Goal: Information Seeking & Learning: Understand process/instructions

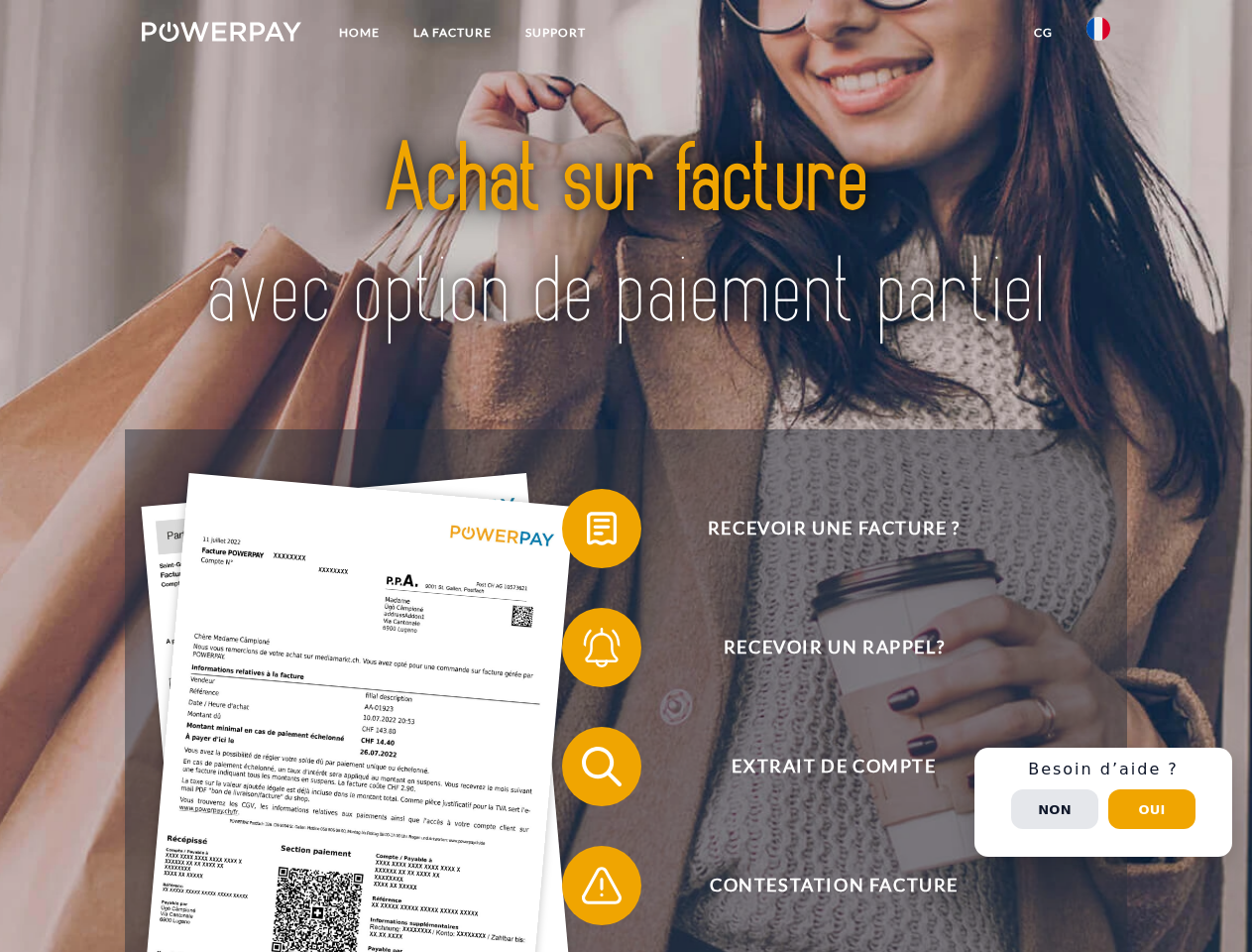
click at [221, 35] on img at bounding box center [221, 32] width 160 height 20
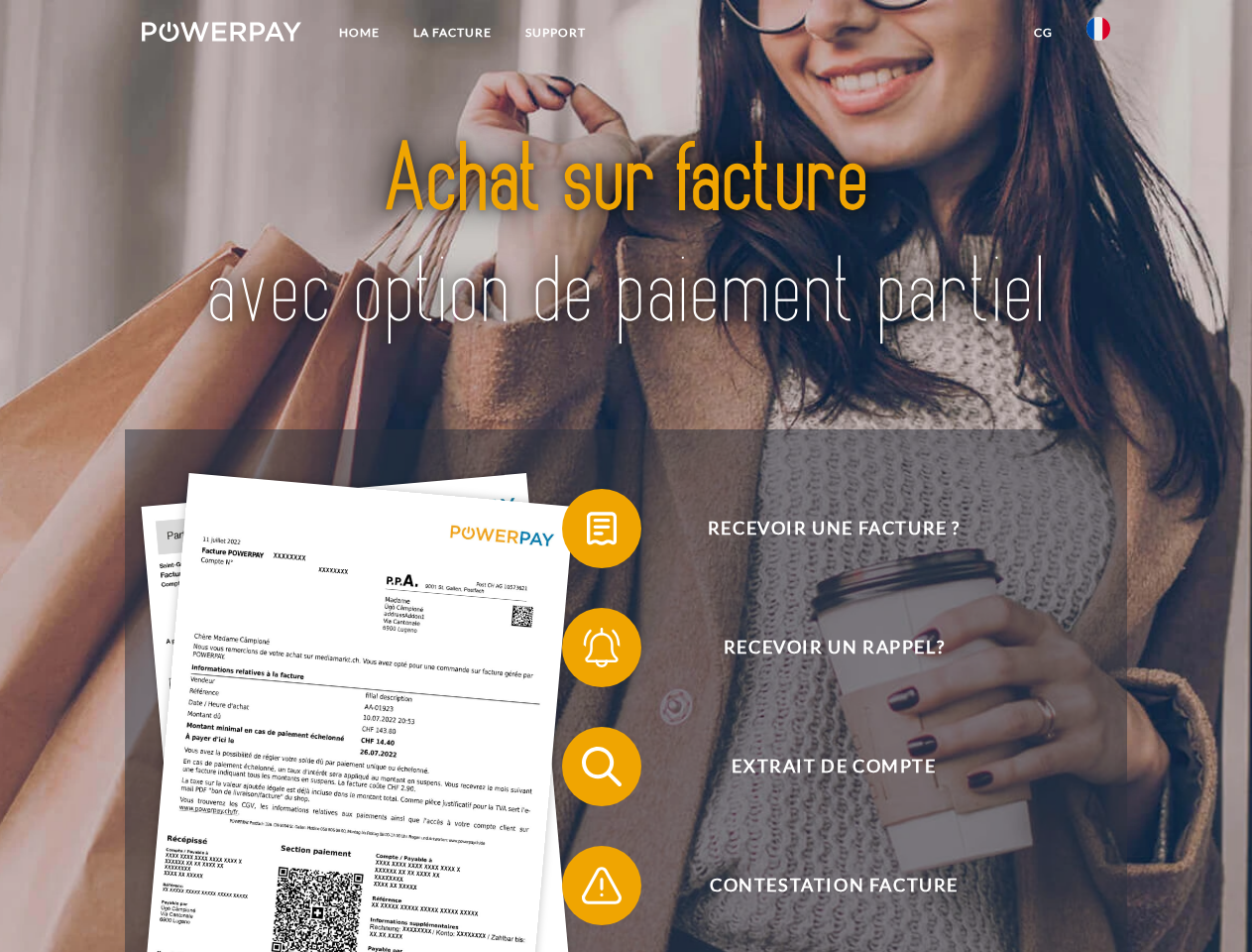
click at [1099, 35] on img at bounding box center [1099, 29] width 24 height 24
click at [1043, 33] on link "CG" at bounding box center [1043, 33] width 53 height 36
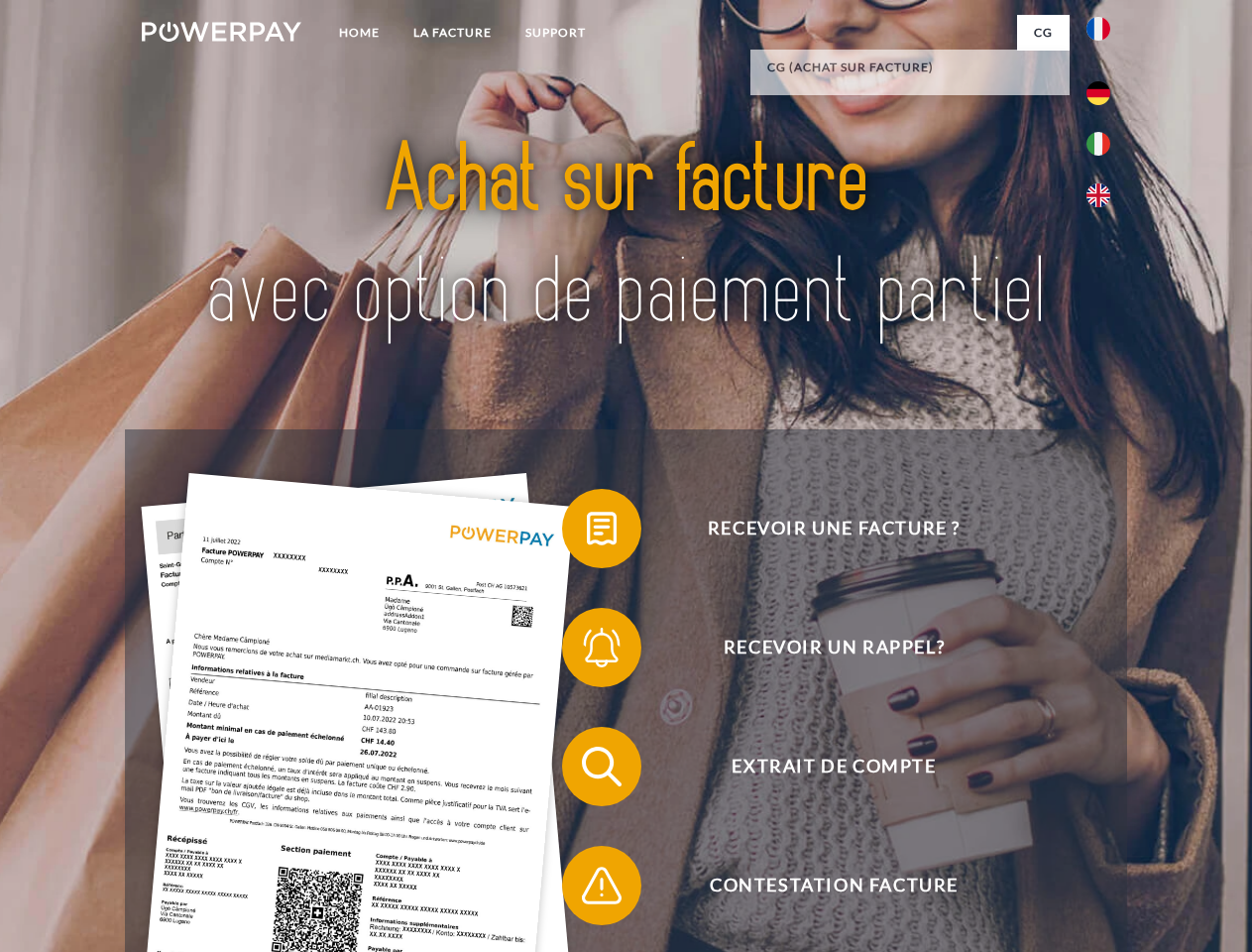
click at [587, 532] on span at bounding box center [572, 528] width 99 height 99
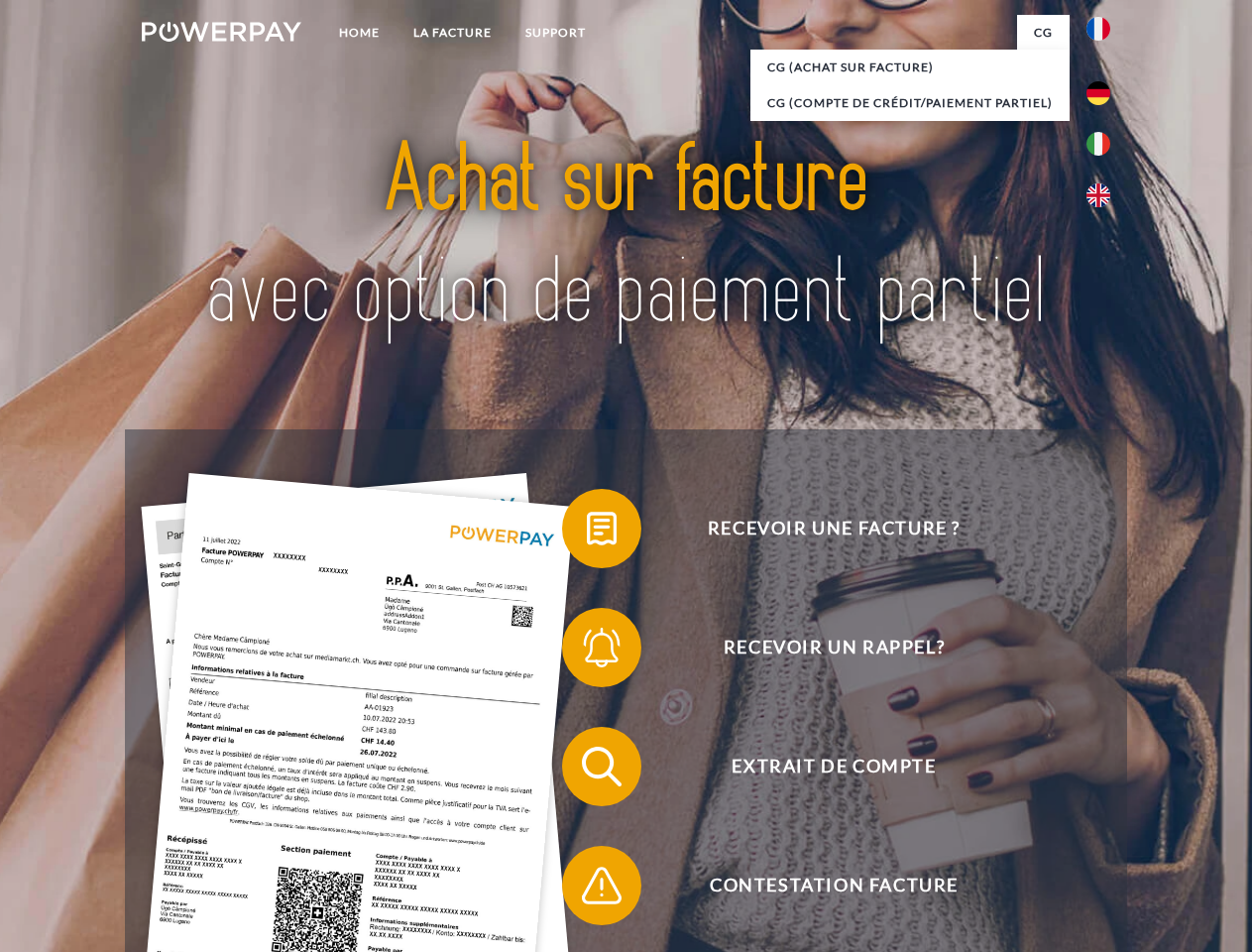
click at [587, 651] on div "Recevoir une facture ? Recevoir un rappel? Extrait de compte retour" at bounding box center [626, 825] width 1002 height 793
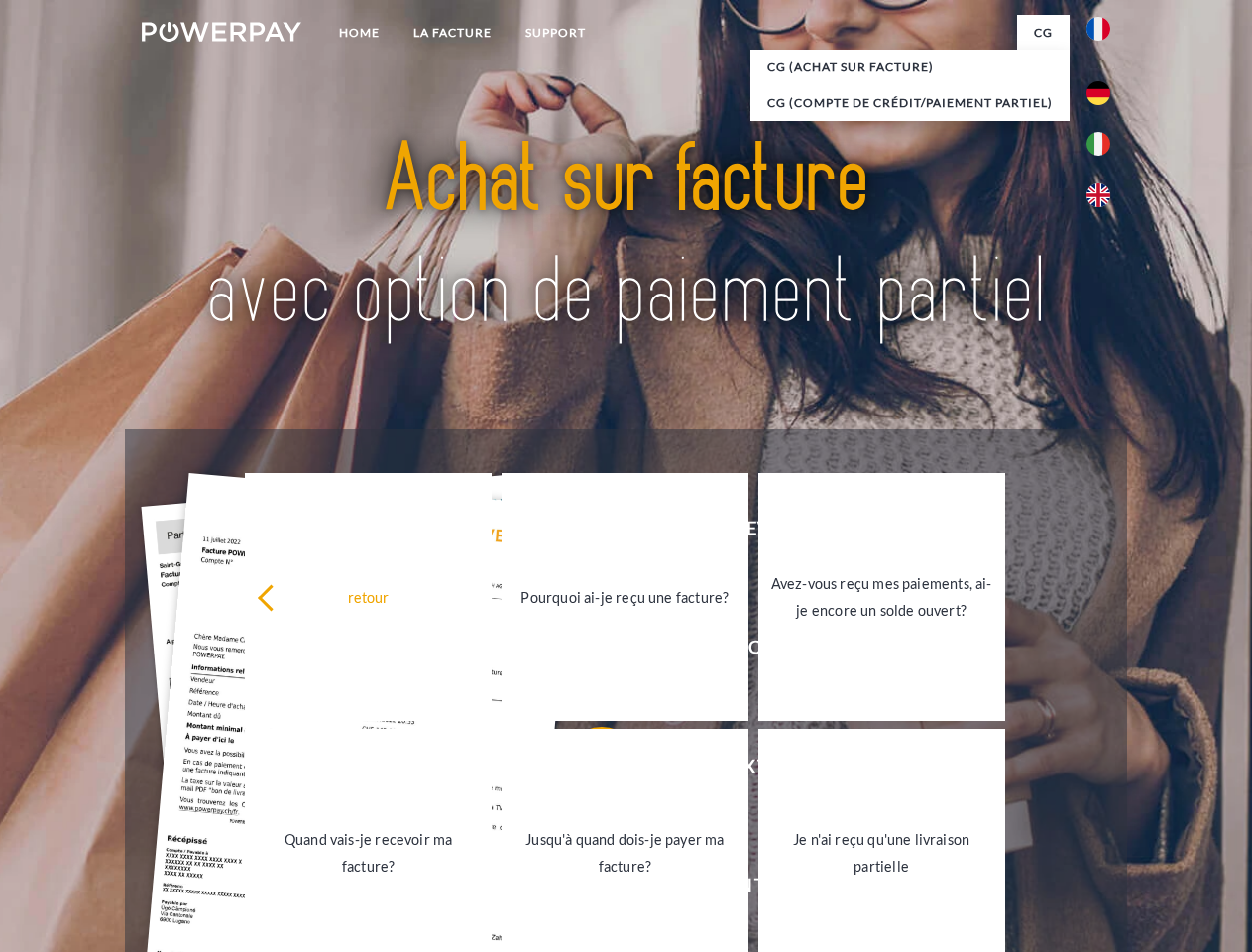
click at [587, 770] on link "Jusqu'à quand dois-je payer ma facture?" at bounding box center [625, 853] width 247 height 248
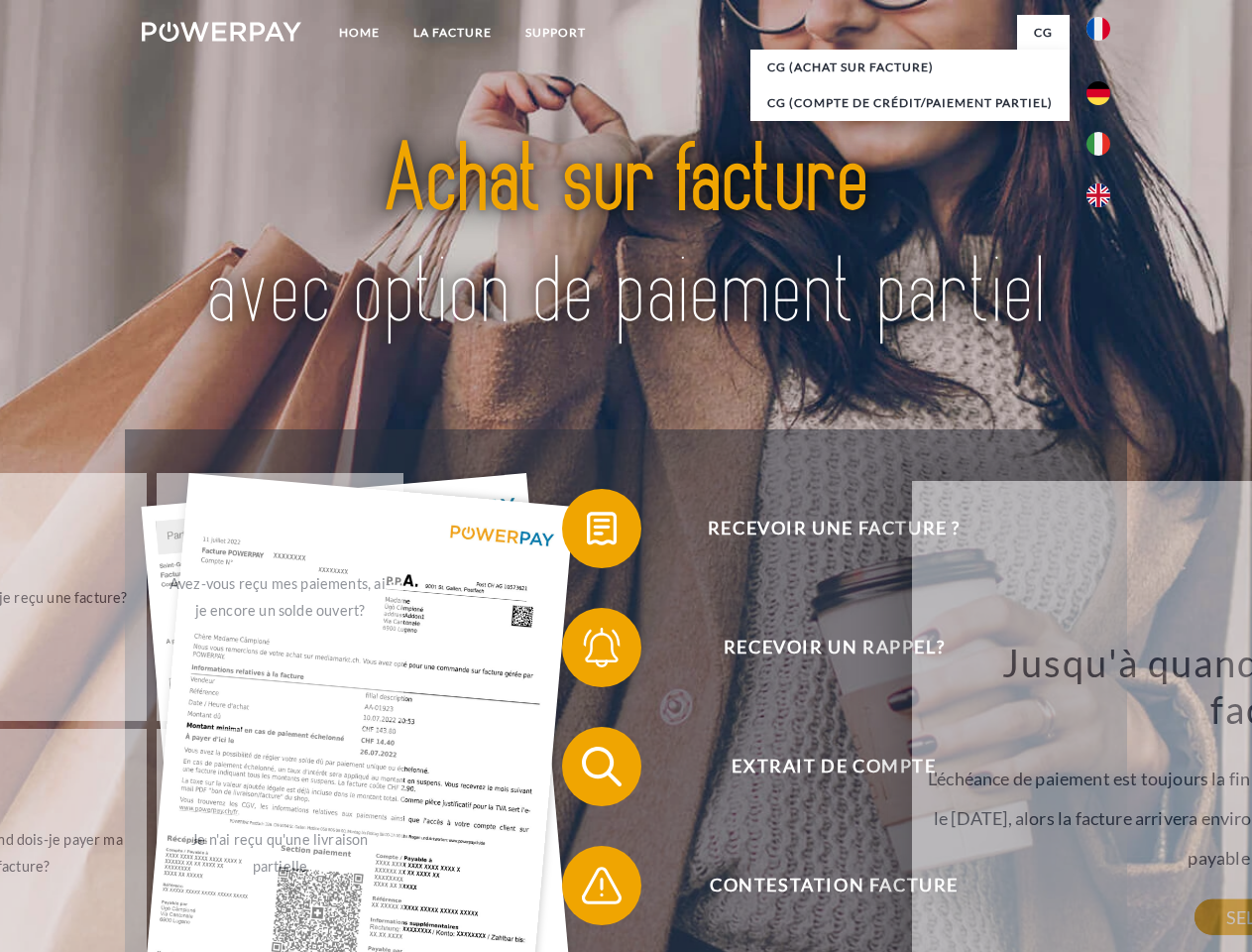
click at [587, 889] on div "Recevoir une facture ? Recevoir un rappel? Extrait de compte retour" at bounding box center [626, 825] width 1002 height 793
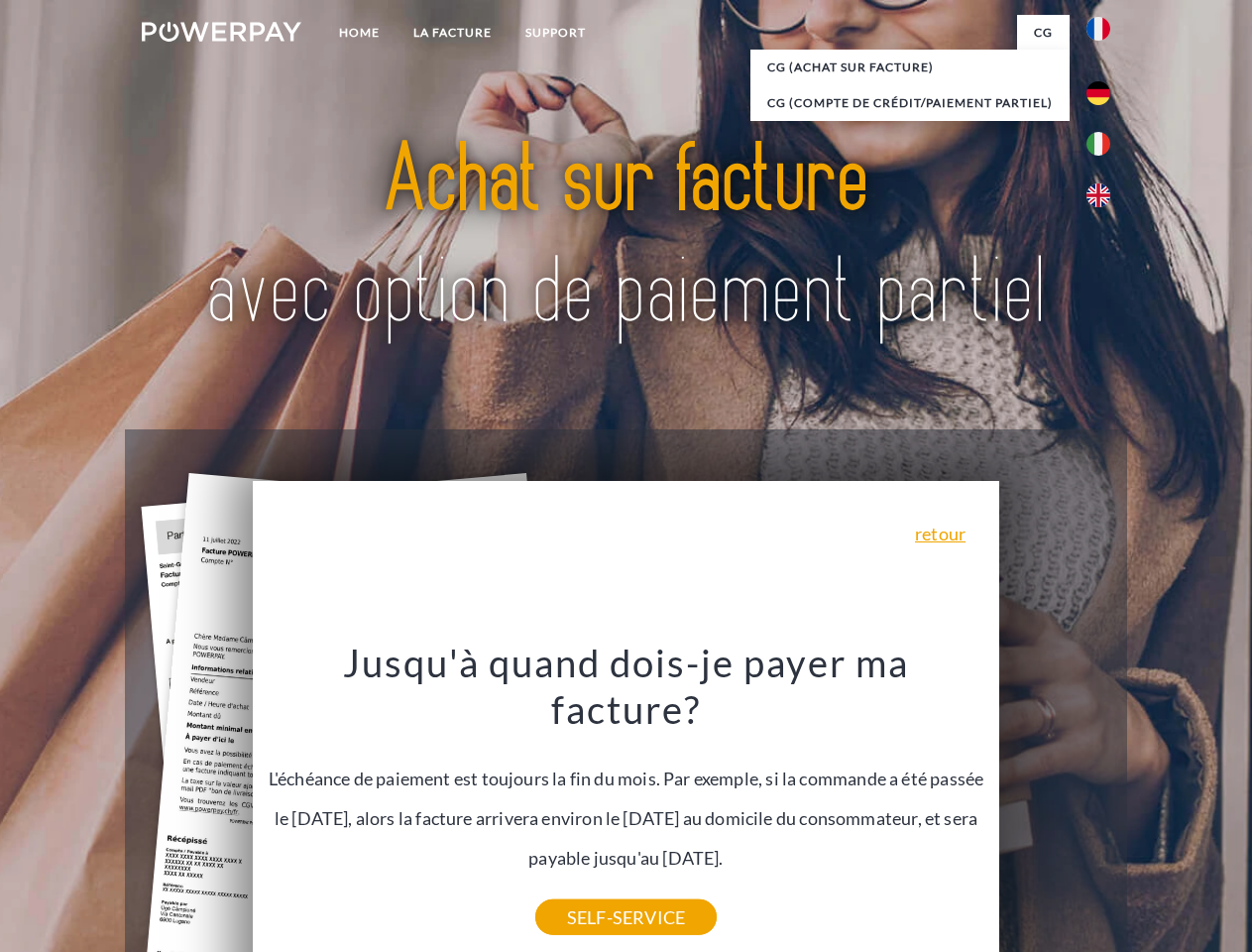
click at [1104, 802] on div "Recevoir une facture ? Recevoir un rappel? Extrait de compte retour" at bounding box center [626, 825] width 1002 height 793
click at [1055, 806] on span "Extrait de compte" at bounding box center [833, 766] width 486 height 79
click at [1153, 809] on header "Home LA FACTURE Support" at bounding box center [626, 684] width 1252 height 1369
